Goal: Obtain resource: Download file/media

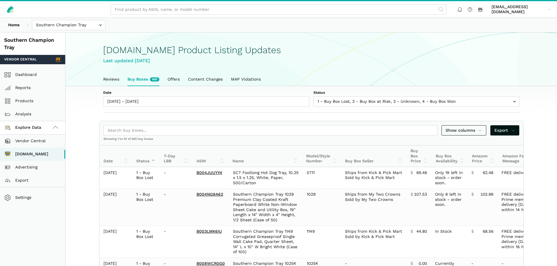
scroll to position [2, 0]
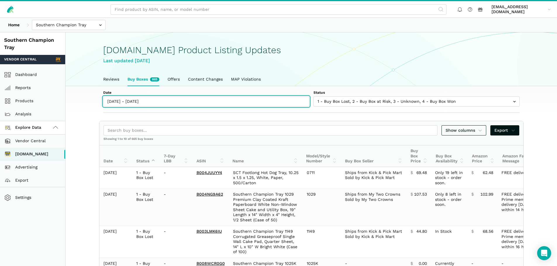
type input "[DATE]"
click at [132, 102] on input "[DATE] - [DATE]" at bounding box center [206, 102] width 206 height 10
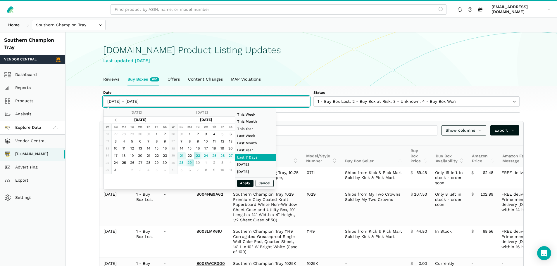
type input "[DATE]"
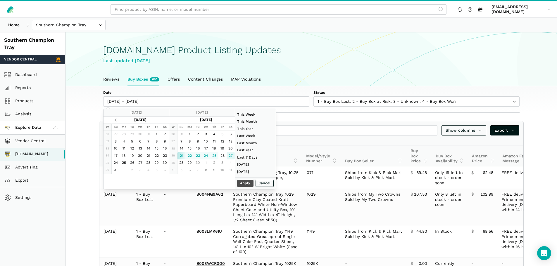
type input "[DATE]"
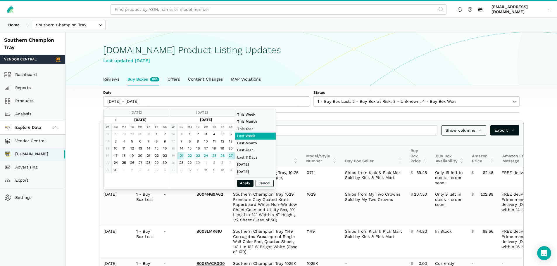
type input "[DATE]"
click at [247, 186] on button "Apply" at bounding box center [245, 183] width 16 height 7
type input "[DATE] - [DATE]"
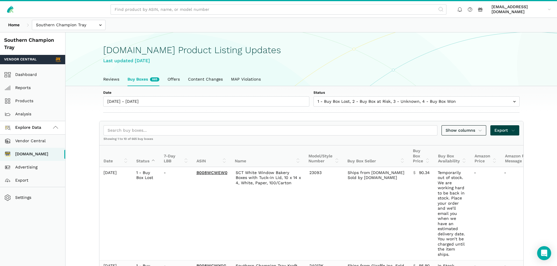
click at [501, 129] on span "Export" at bounding box center [505, 131] width 21 height 6
click at [495, 153] on span "Export as Excel" at bounding box center [495, 152] width 32 height 6
click at [118, 109] on div at bounding box center [278, 133] width 557 height 266
